Goal: Transaction & Acquisition: Purchase product/service

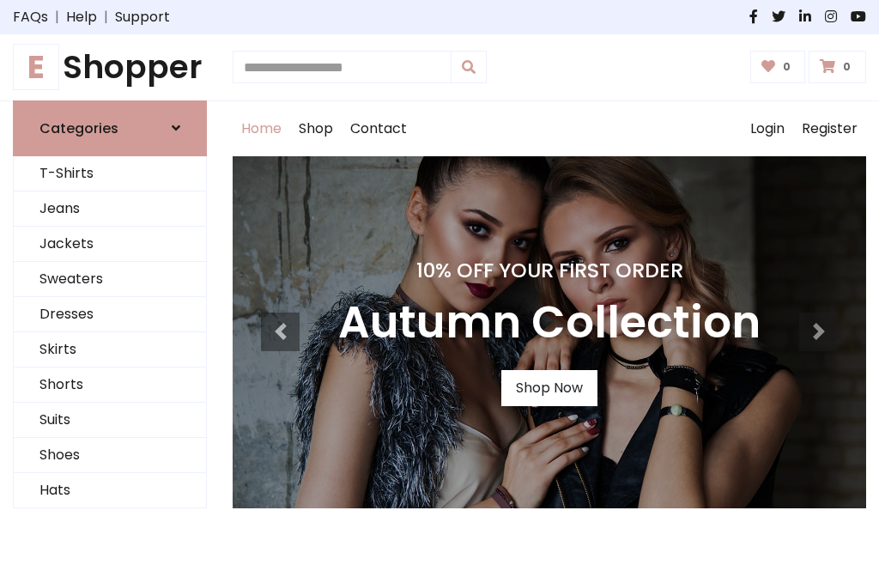
click at [440, 282] on h4 "10% Off Your First Order" at bounding box center [549, 270] width 422 height 24
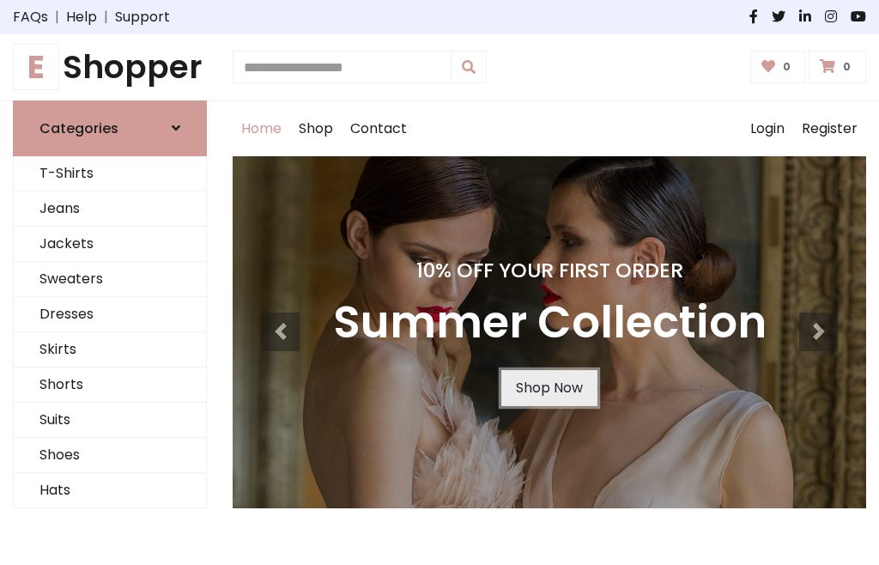
click at [549, 387] on link "Shop Now" at bounding box center [549, 388] width 96 height 36
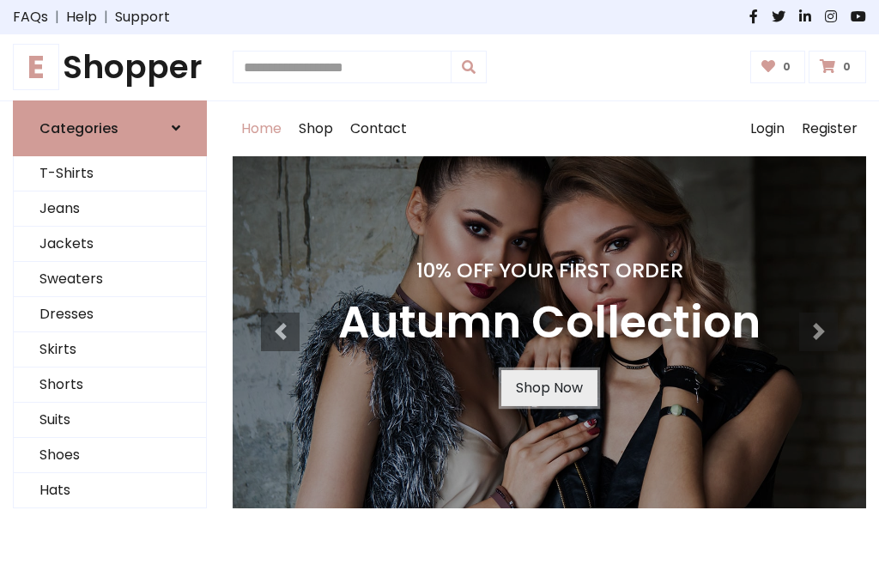
click at [549, 387] on link "Shop Now" at bounding box center [549, 388] width 96 height 36
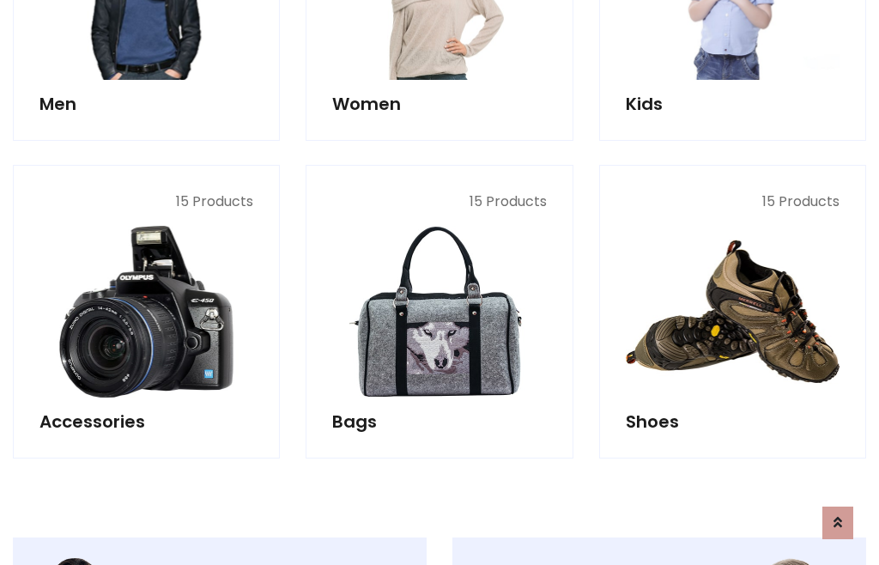
scroll to position [1712, 0]
